Goal: Obtain resource: Obtain resource

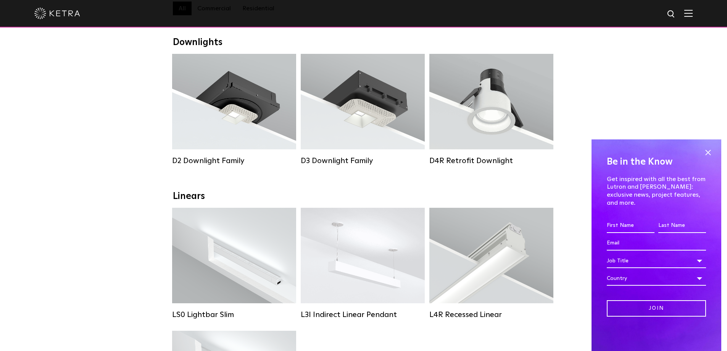
click at [709, 158] on span at bounding box center [707, 152] width 11 height 11
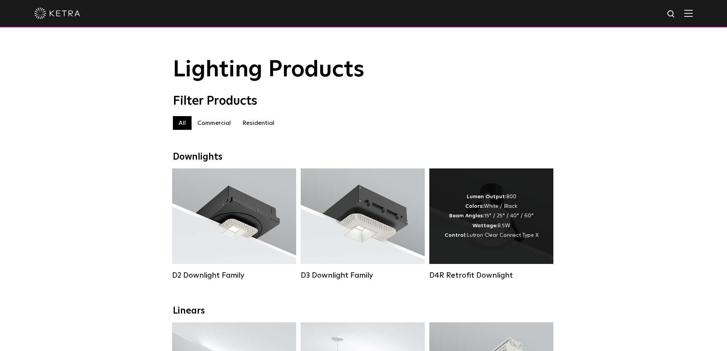
click at [502, 228] on div "Lumen Output: 800 Colors: White / Black Beam Angles: 15° / 25° / 40° / 60° Watt…" at bounding box center [491, 216] width 94 height 48
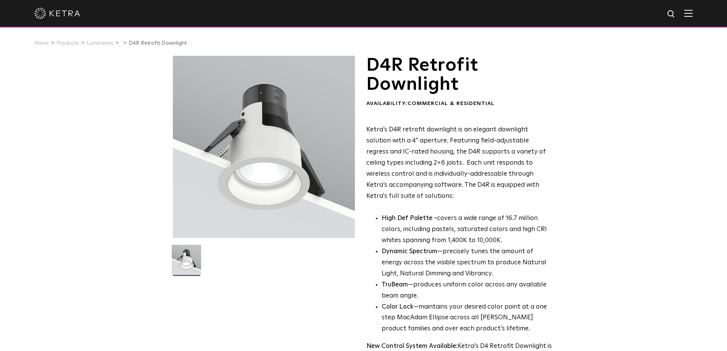
click at [189, 267] on img at bounding box center [186, 261] width 29 height 35
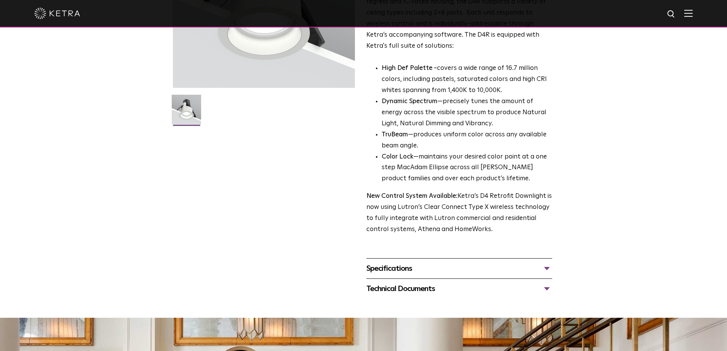
scroll to position [153, 0]
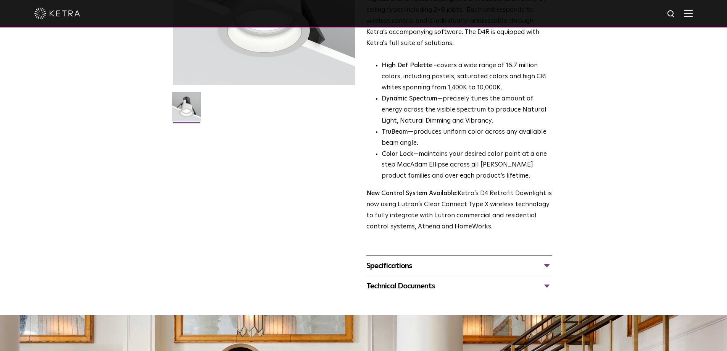
click at [413, 262] on div "Specifications" at bounding box center [459, 265] width 186 height 12
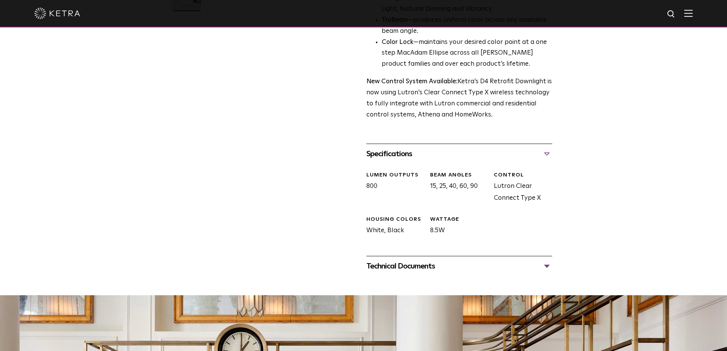
scroll to position [305, 0]
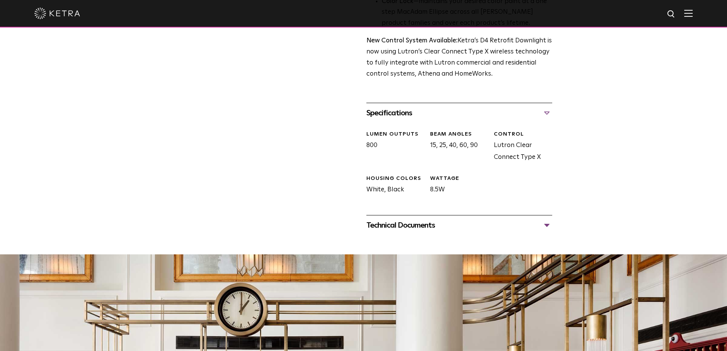
click at [418, 231] on div "Technical Documents" at bounding box center [459, 225] width 186 height 12
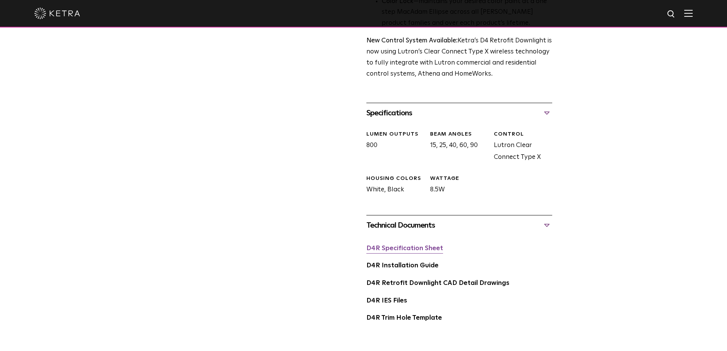
click at [411, 249] on link "D4R Specification Sheet" at bounding box center [404, 248] width 77 height 6
